Goal: Communication & Community: Participate in discussion

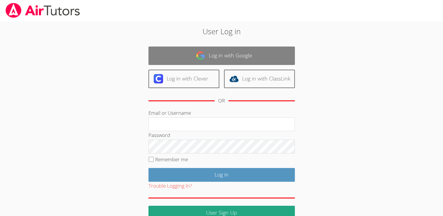
click at [199, 55] on img at bounding box center [200, 55] width 9 height 9
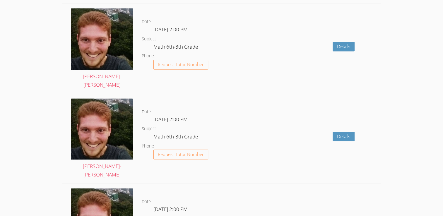
scroll to position [787, 0]
drag, startPoint x: 199, startPoint y: 86, endPoint x: 427, endPoint y: 26, distance: 235.8
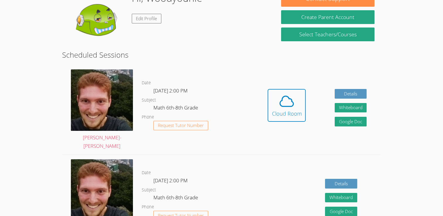
scroll to position [97, 0]
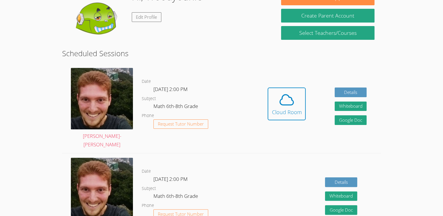
click at [224, 20] on div "Hi, Woodyounie Edit Profile" at bounding box center [169, 18] width 200 height 59
click at [283, 108] on div "Cloud Room" at bounding box center [287, 112] width 30 height 8
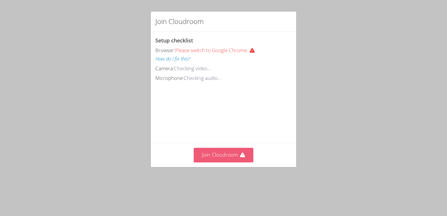
click at [228, 162] on button "Join Cloudroom" at bounding box center [224, 155] width 60 height 14
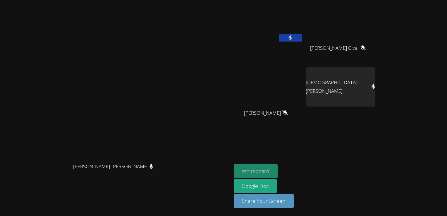
click at [278, 168] on button "Whiteboard" at bounding box center [256, 171] width 44 height 14
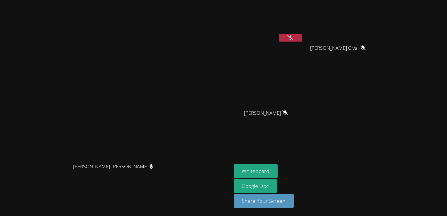
click at [304, 33] on video at bounding box center [269, 21] width 70 height 39
click at [302, 36] on button at bounding box center [290, 37] width 23 height 7
click at [292, 37] on icon at bounding box center [291, 37] width 4 height 5
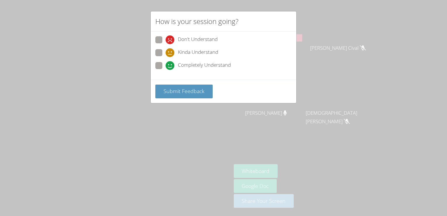
click at [165, 65] on label "Completely Understand" at bounding box center [193, 66] width 76 height 8
click at [166, 65] on input "Completely Understand" at bounding box center [168, 64] width 5 height 5
radio input "true"
click at [171, 88] on span "Submit Feedback" at bounding box center [184, 91] width 41 height 7
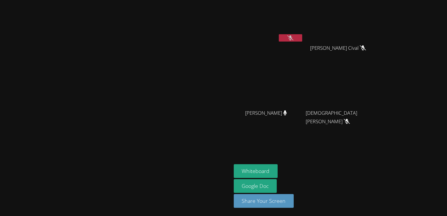
click at [160, 89] on video at bounding box center [116, 96] width 88 height 128
